Goal: Communication & Community: Answer question/provide support

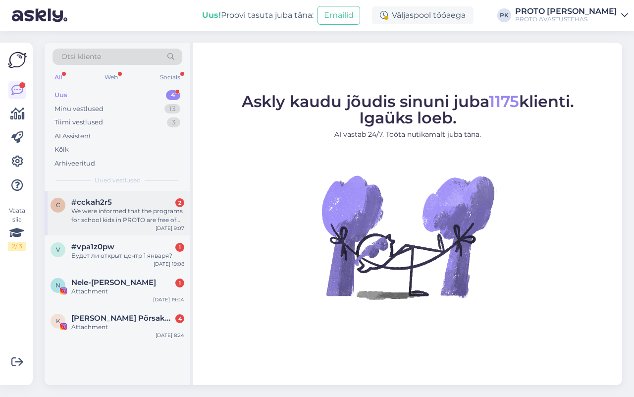
click at [150, 208] on div "We were informed that the programs for school kids in PROTO are free of charge …" at bounding box center [127, 215] width 113 height 18
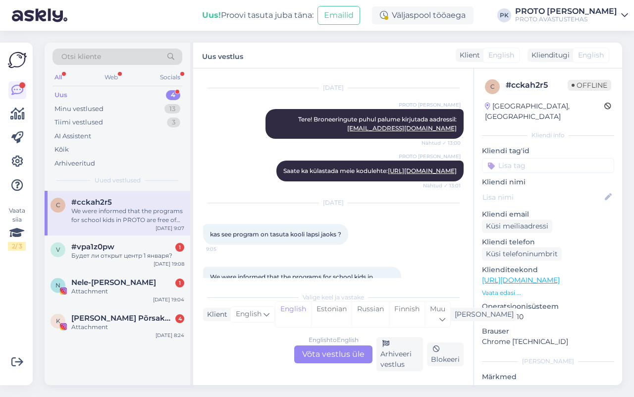
scroll to position [209, 0]
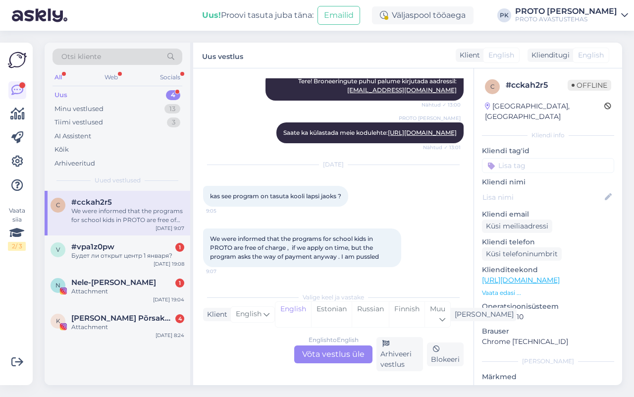
click at [328, 360] on div "English to English Võta vestlus üle" at bounding box center [333, 354] width 78 height 18
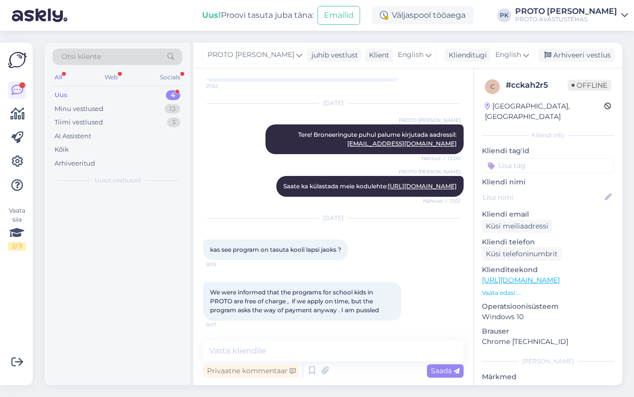
scroll to position [156, 0]
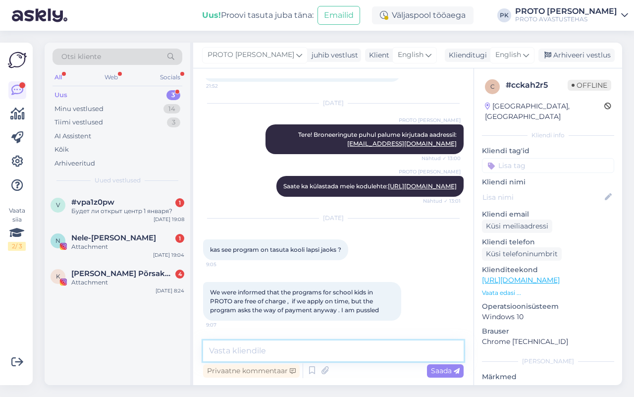
click at [312, 352] on textarea at bounding box center [333, 350] width 260 height 21
type textarea "Tere"
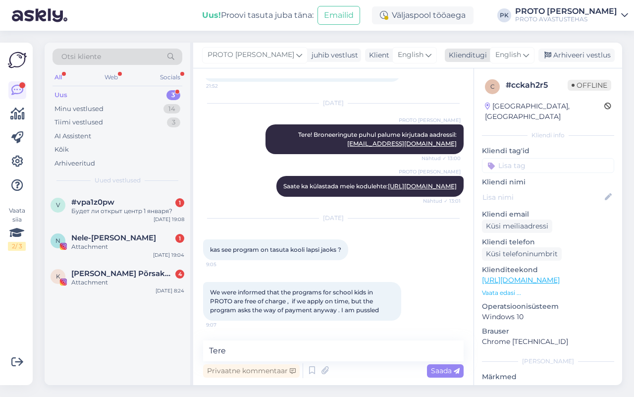
click at [512, 53] on span "English" at bounding box center [508, 55] width 26 height 11
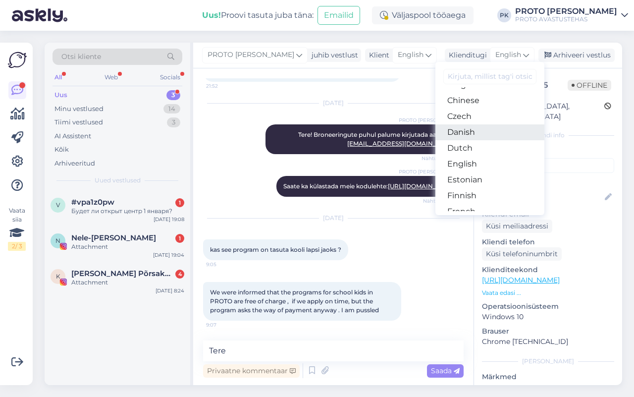
scroll to position [124, 0]
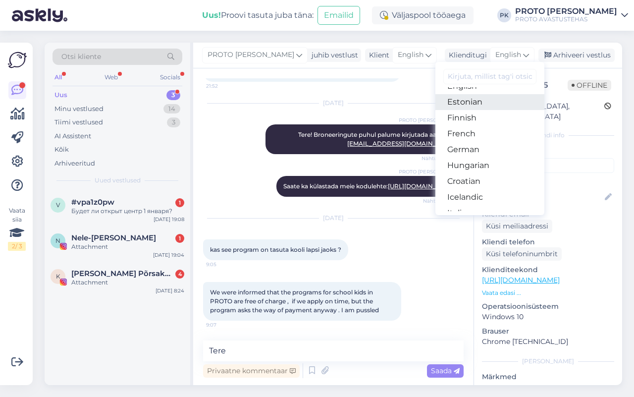
click at [479, 102] on link "Estonian" at bounding box center [489, 102] width 109 height 16
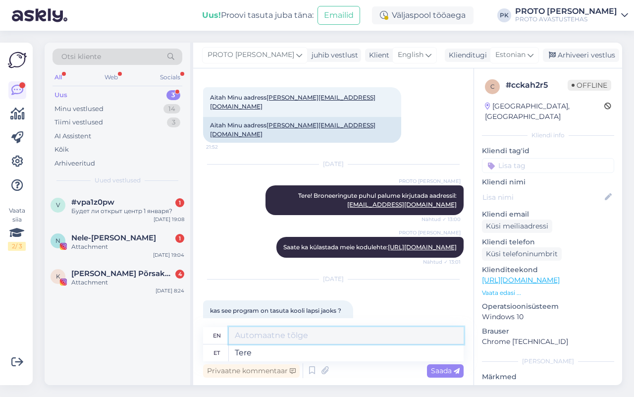
scroll to position [279, 0]
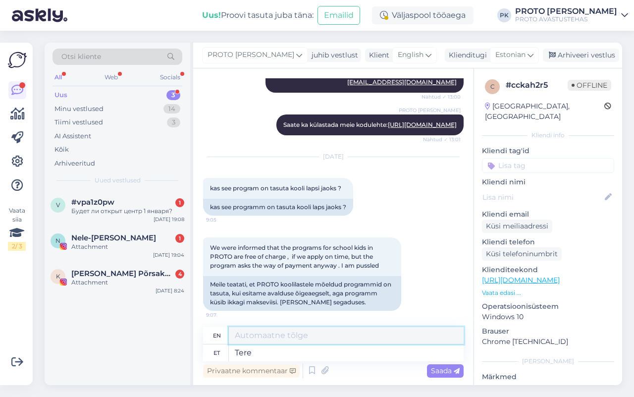
click at [298, 340] on textarea at bounding box center [346, 335] width 235 height 17
click at [295, 355] on textarea "Tere" at bounding box center [346, 352] width 235 height 17
type textarea "Hello"
type textarea "Tere, p"
type textarea "Hello,"
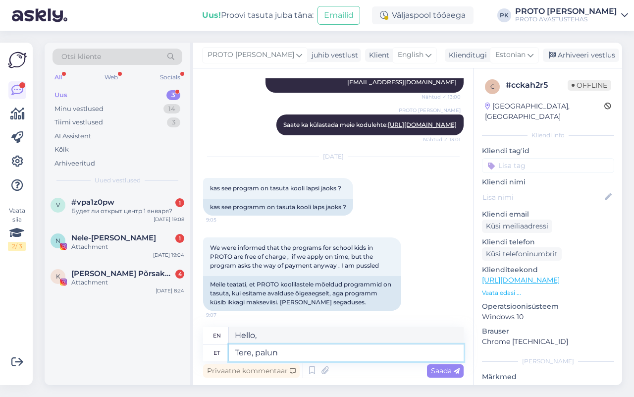
type textarea "Tere, palun k"
type textarea "Hello, please."
type textarea "Tere, palun kirjutage"
type textarea "Hello, please write."
type textarea "Tere, palun kirjutage info"
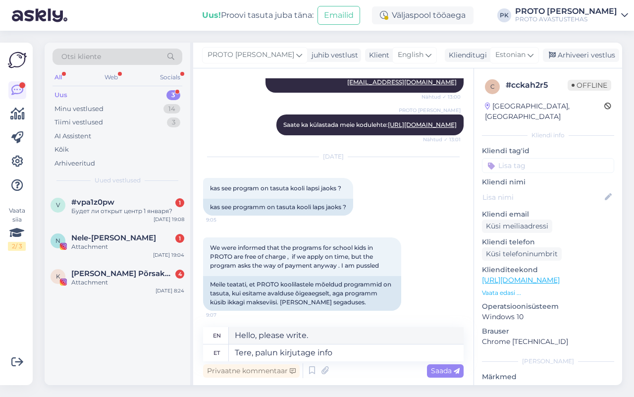
type textarea "Hello, please write the information."
type textarea "Tere, palun kirjutage [EMAIL_ADDRESS][DOMAIN_NAME]"
type textarea "Hello, please write to [EMAIL_ADDRESS][DOMAIN_NAME]"
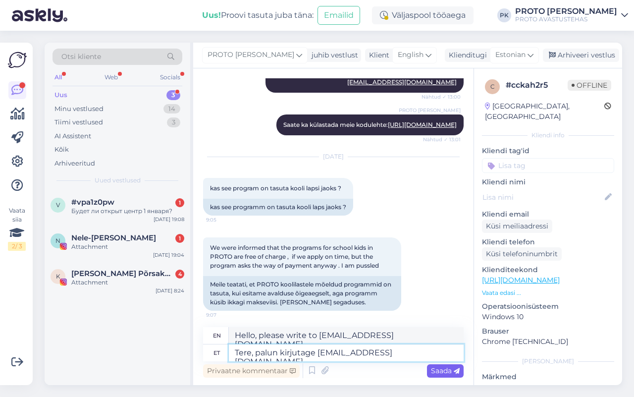
type textarea "Tere, palun kirjutage [EMAIL_ADDRESS][DOMAIN_NAME]"
click at [441, 367] on span "Saada" at bounding box center [445, 370] width 29 height 9
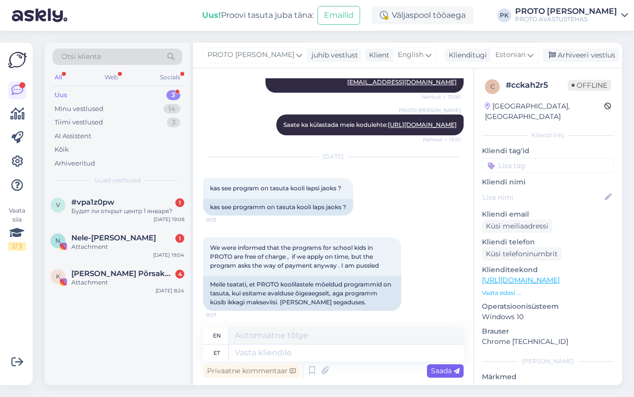
scroll to position [350, 0]
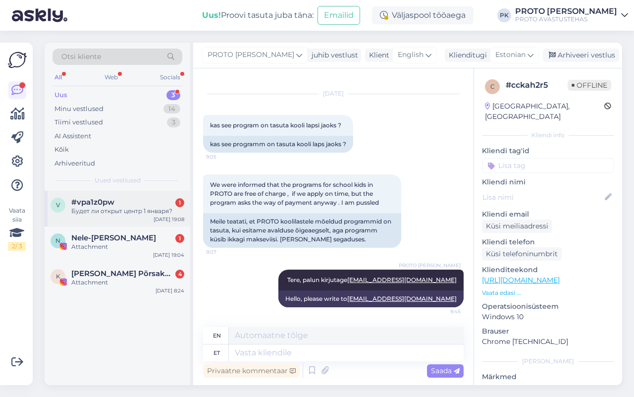
click at [120, 198] on div "#vpa1z0pw 1" at bounding box center [127, 202] width 113 height 9
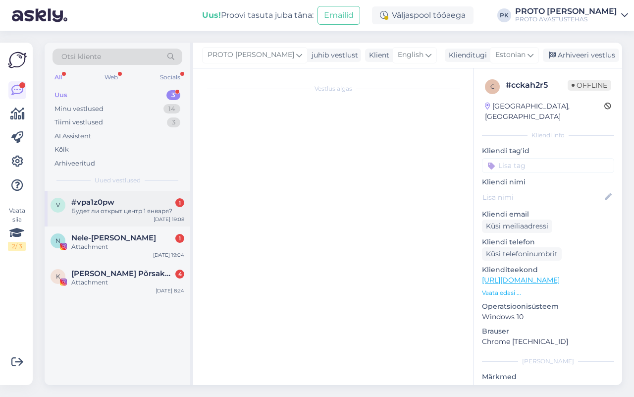
scroll to position [0, 0]
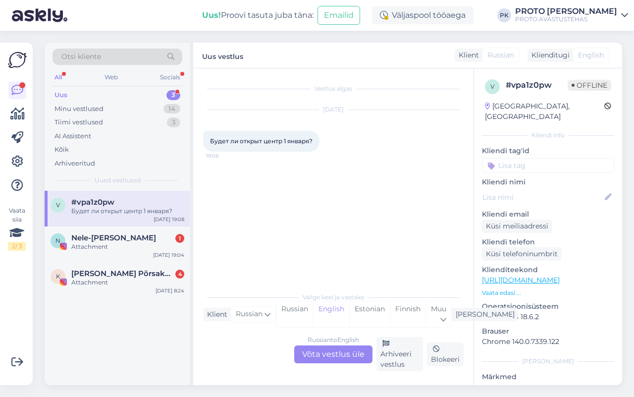
click at [323, 352] on div "Russian to English Võta vestlus üle" at bounding box center [333, 354] width 78 height 18
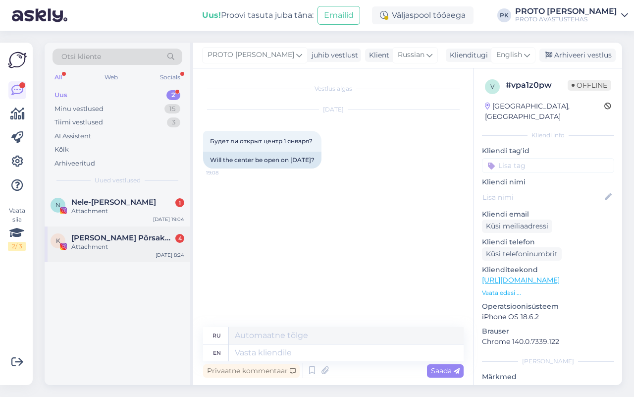
click at [116, 238] on span "[PERSON_NAME] Põrsakest" at bounding box center [122, 237] width 103 height 9
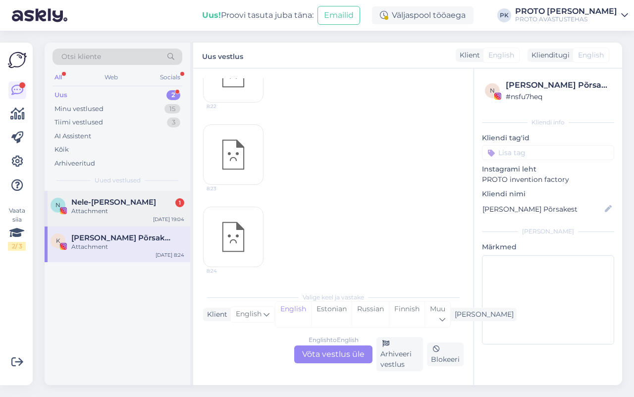
scroll to position [171, 0]
click at [117, 199] on span "Nele-[PERSON_NAME]" at bounding box center [113, 202] width 85 height 9
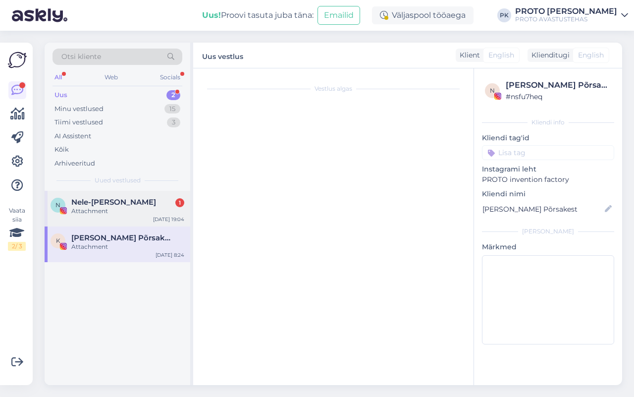
scroll to position [0, 0]
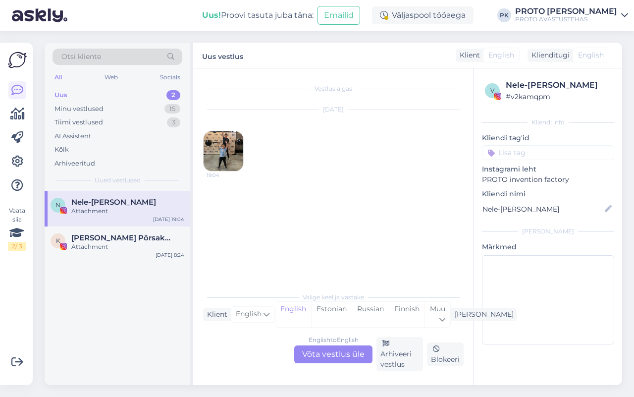
click at [106, 67] on div "Otsi kliente" at bounding box center [117, 60] width 130 height 22
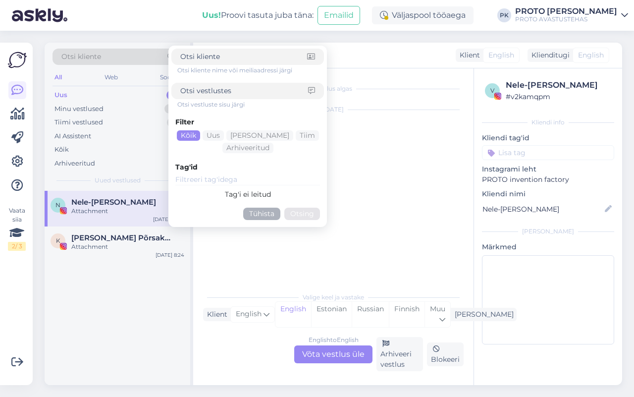
drag, startPoint x: 396, startPoint y: 177, endPoint x: 343, endPoint y: 159, distance: 55.7
click at [396, 176] on div "[DATE] 19:04" at bounding box center [333, 140] width 260 height 83
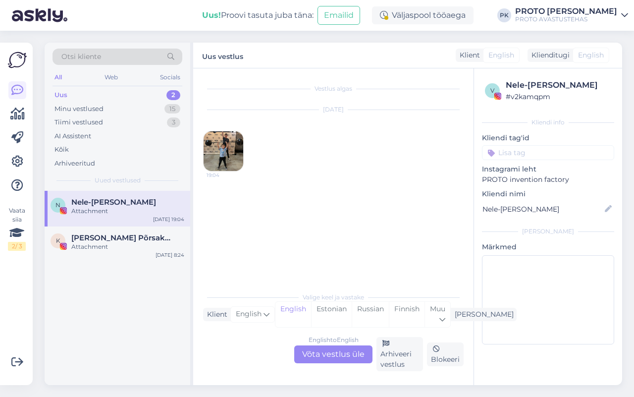
click at [231, 149] on img at bounding box center [224, 151] width 40 height 40
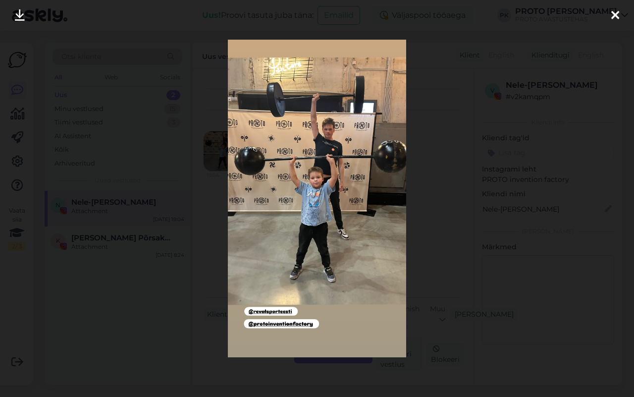
click at [501, 192] on div at bounding box center [317, 198] width 634 height 397
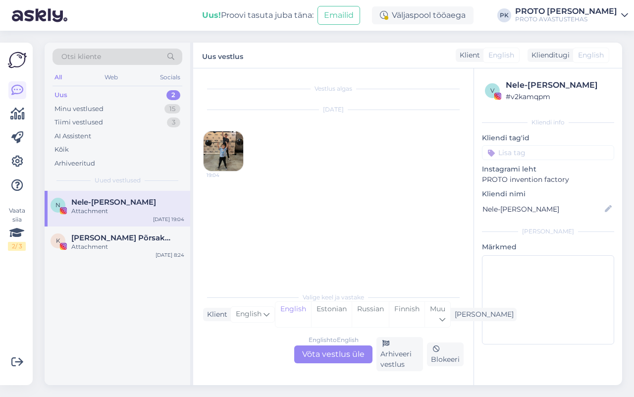
click at [218, 157] on img at bounding box center [224, 151] width 40 height 40
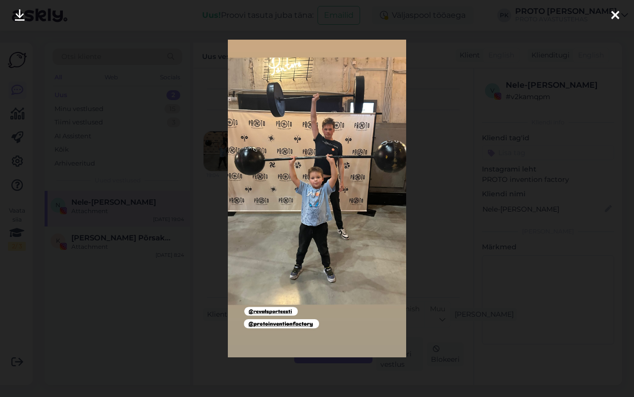
click at [488, 184] on div at bounding box center [317, 198] width 634 height 397
